Goal: Information Seeking & Learning: Check status

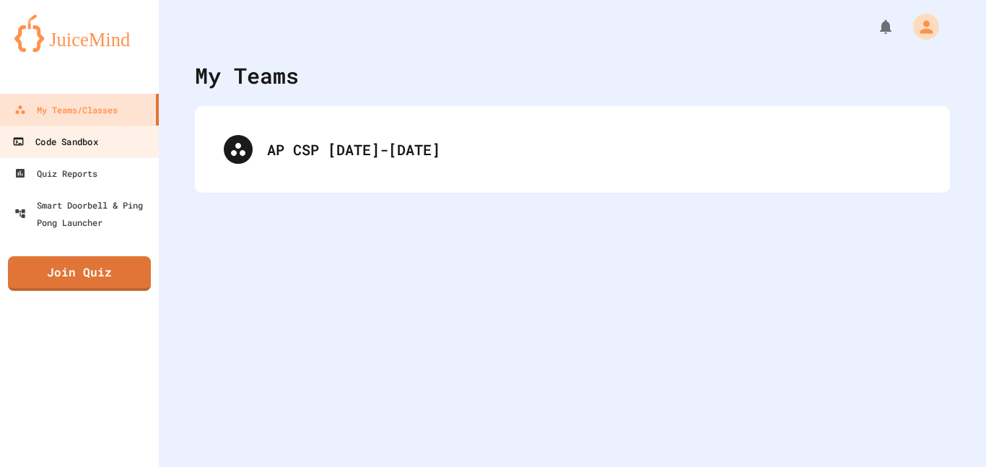
click at [89, 145] on div "Code Sandbox" at bounding box center [54, 142] width 85 height 18
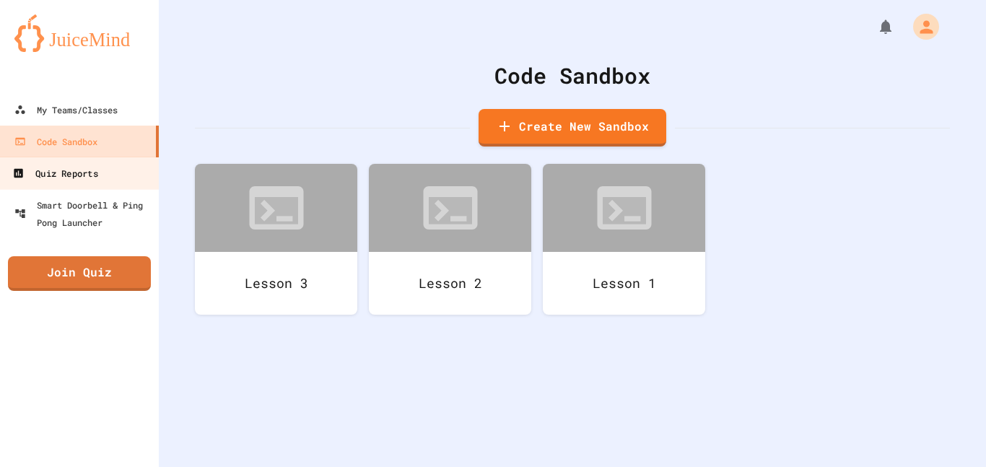
click at [121, 178] on link "Quiz Reports" at bounding box center [80, 173] width 164 height 32
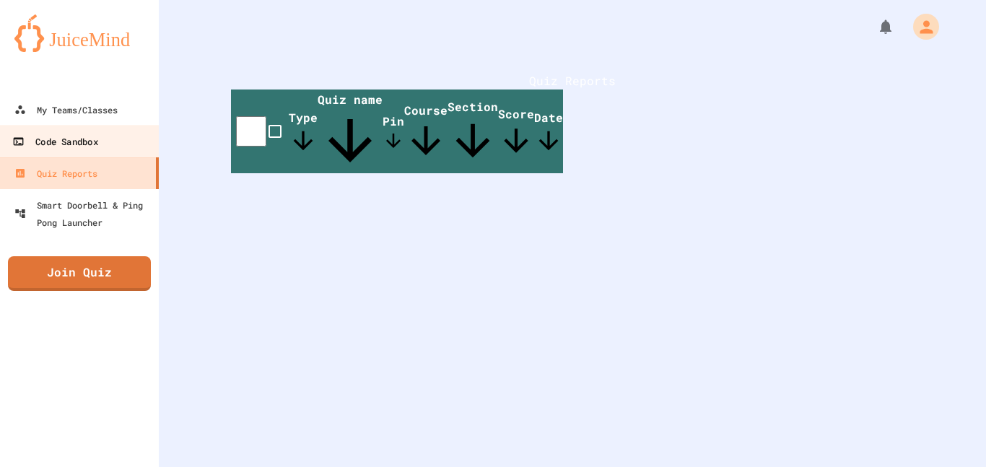
click at [101, 141] on link "Code Sandbox" at bounding box center [80, 141] width 164 height 32
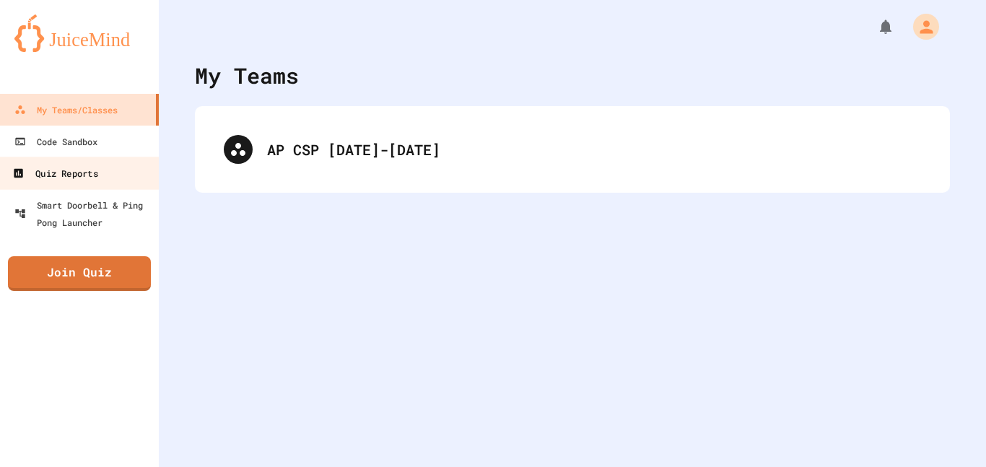
click at [101, 173] on link "Quiz Reports" at bounding box center [80, 173] width 164 height 32
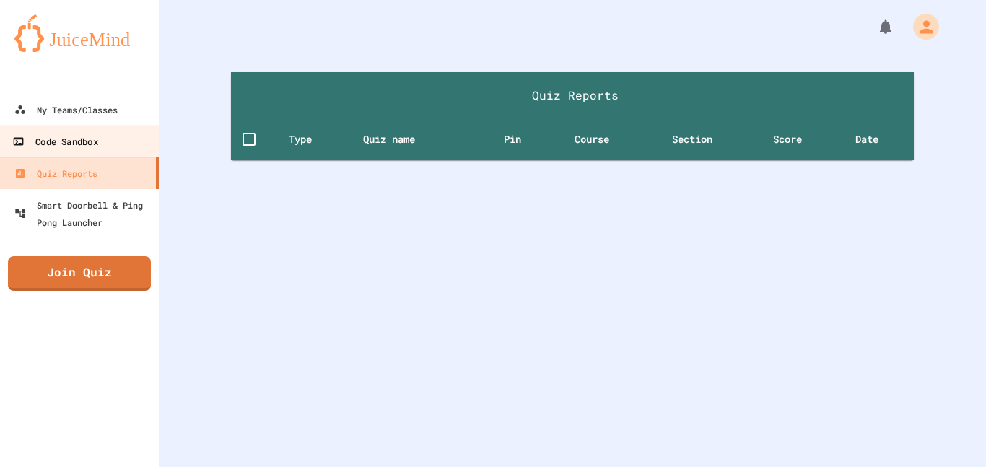
click at [89, 141] on div "Code Sandbox" at bounding box center [54, 142] width 85 height 18
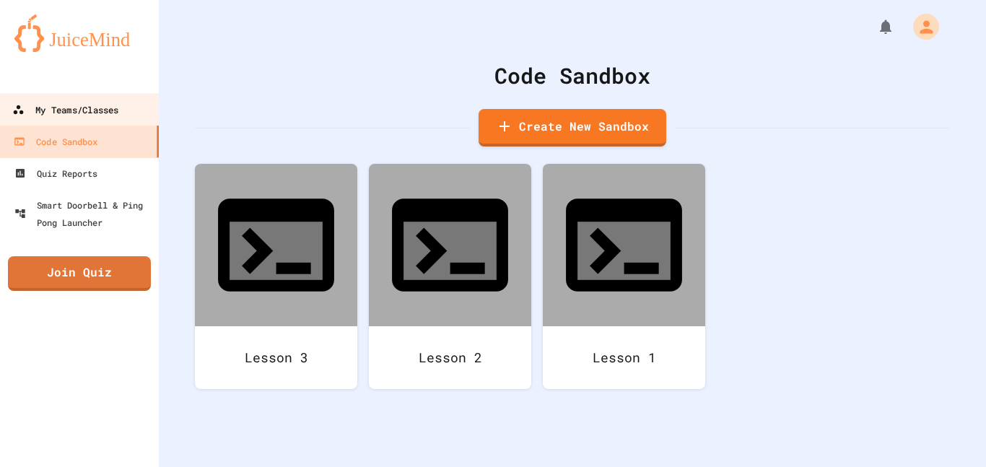
click at [113, 102] on div "My Teams/Classes" at bounding box center [65, 110] width 106 height 18
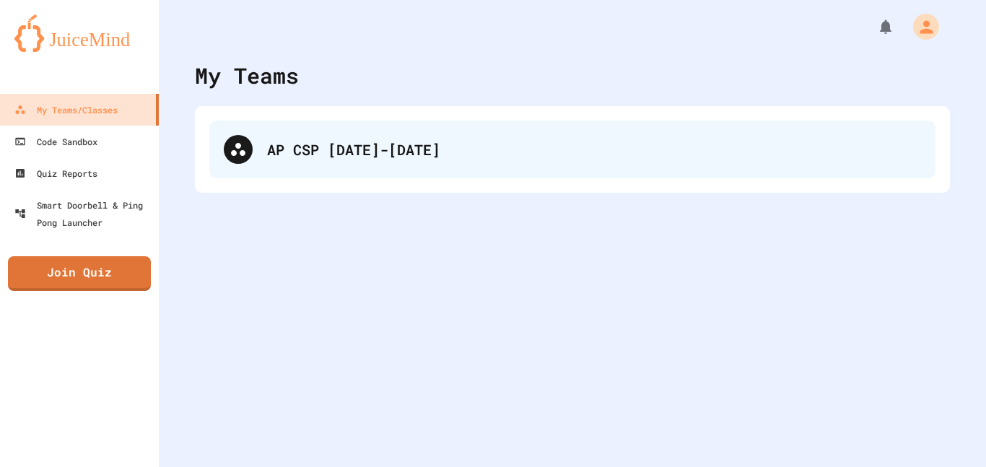
click at [457, 175] on div "AP CSP [DATE]-[DATE]" at bounding box center [572, 150] width 726 height 58
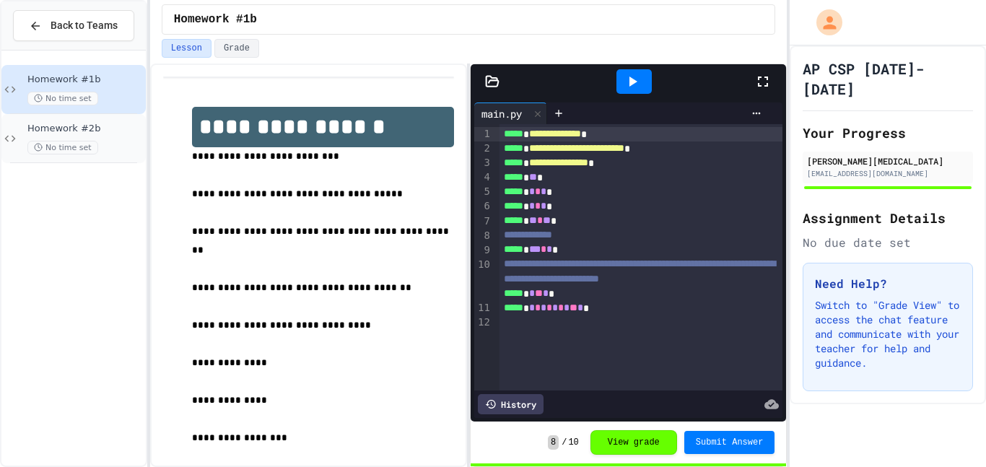
click at [101, 141] on div "No time set" at bounding box center [84, 148] width 115 height 14
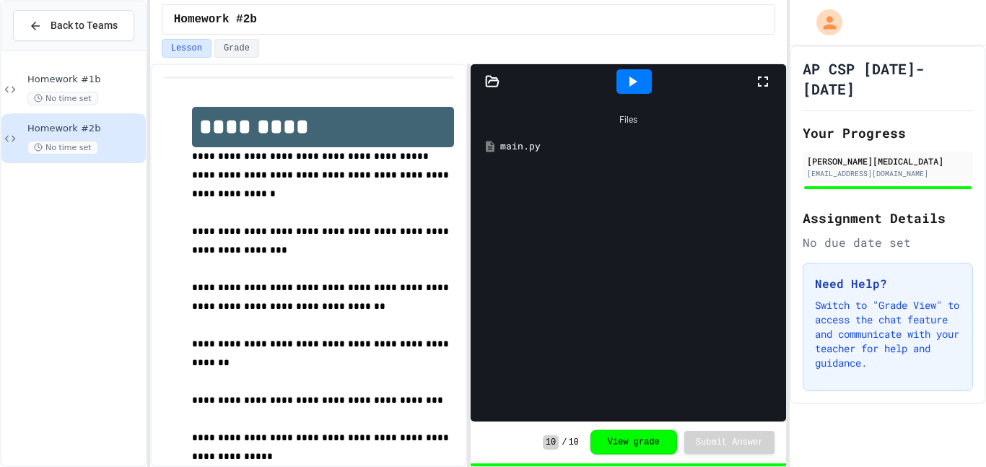
click at [634, 448] on button "View grade" at bounding box center [633, 442] width 87 height 25
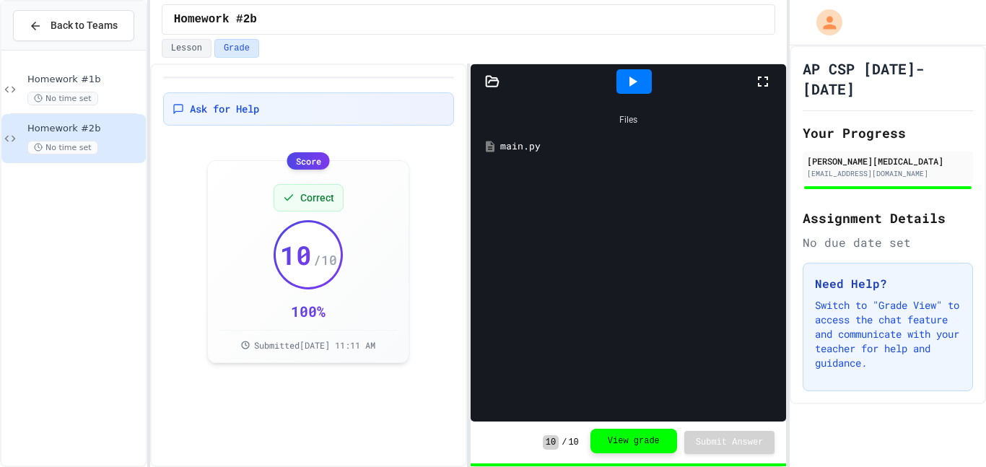
click at [644, 443] on button "View grade" at bounding box center [633, 441] width 87 height 25
click at [641, 441] on button "View grade" at bounding box center [633, 441] width 87 height 25
click at [185, 53] on button "Lesson" at bounding box center [187, 48] width 50 height 19
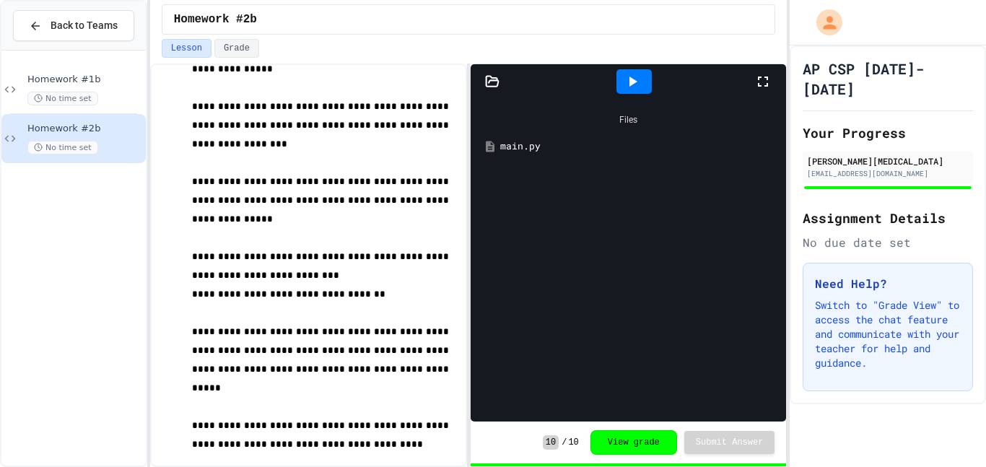
scroll to position [458, 0]
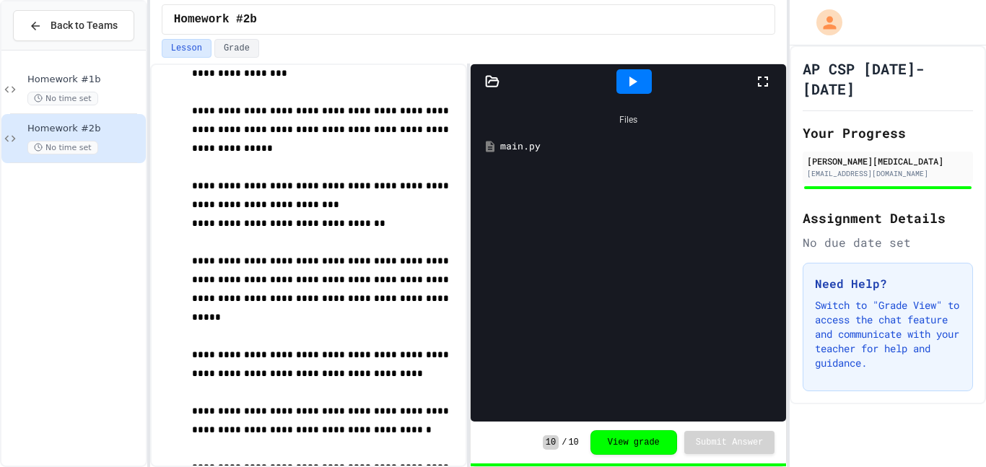
click at [634, 82] on icon at bounding box center [633, 82] width 8 height 10
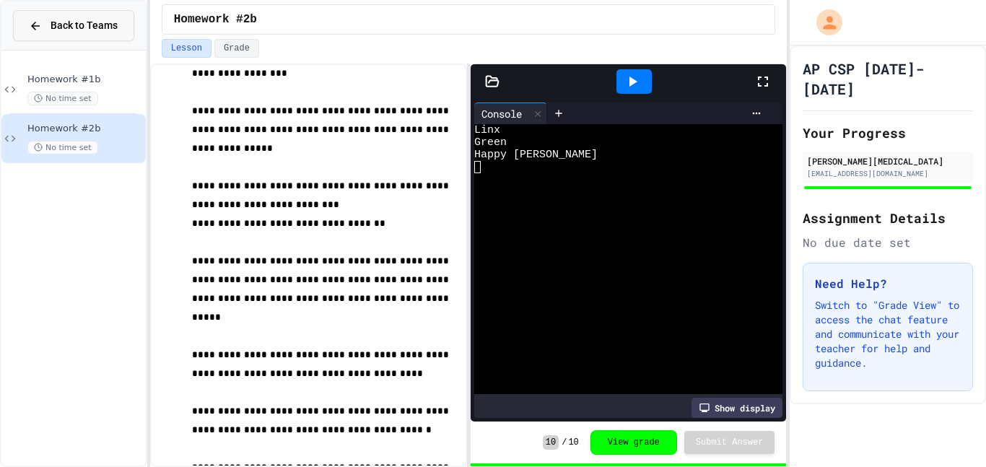
click at [70, 22] on span "Back to Teams" at bounding box center [84, 25] width 67 height 15
